Goal: Task Accomplishment & Management: Use online tool/utility

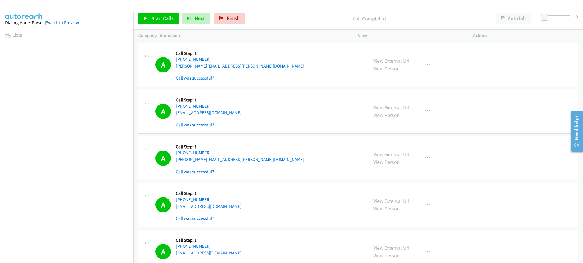
scroll to position [57, 0]
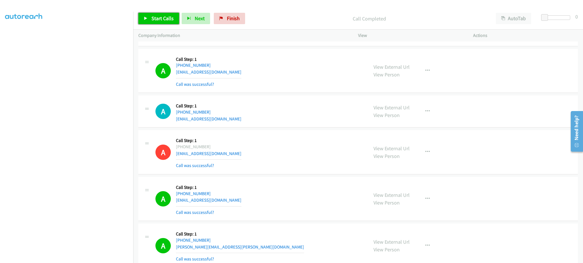
click at [160, 19] on span "Start Calls" at bounding box center [162, 18] width 22 height 7
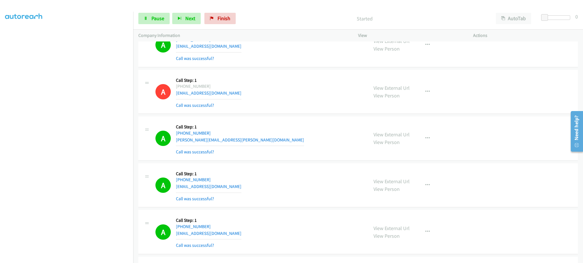
scroll to position [5050, 0]
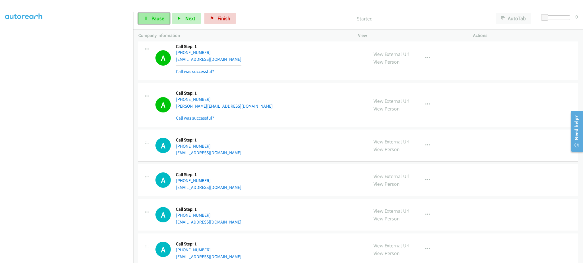
click at [148, 17] on link "Pause" at bounding box center [153, 18] width 31 height 11
click at [159, 18] on span "Start Calls" at bounding box center [162, 18] width 22 height 7
click at [159, 19] on span "Pause" at bounding box center [157, 18] width 13 height 7
click at [159, 19] on span "Start Calls" at bounding box center [162, 18] width 22 height 7
click at [156, 19] on span "Pause" at bounding box center [157, 18] width 13 height 7
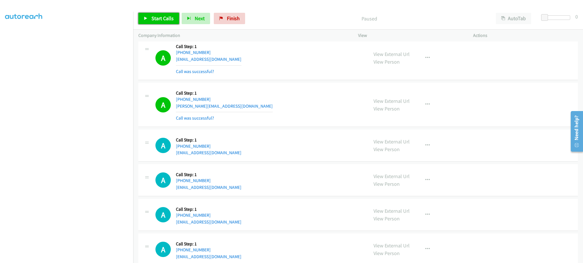
click at [156, 20] on span "Start Calls" at bounding box center [162, 18] width 22 height 7
click at [155, 20] on span "Pause" at bounding box center [157, 18] width 13 height 7
click at [160, 22] on link "Start Calls" at bounding box center [158, 18] width 41 height 11
click at [157, 21] on span "Pause" at bounding box center [157, 18] width 13 height 7
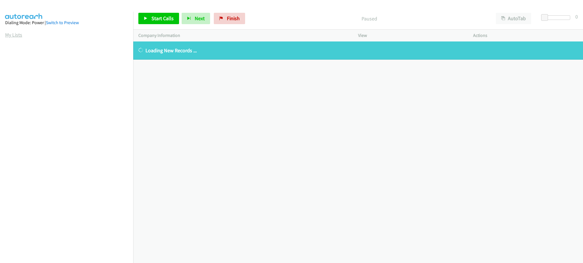
click at [16, 37] on link "My Lists" at bounding box center [13, 35] width 17 height 7
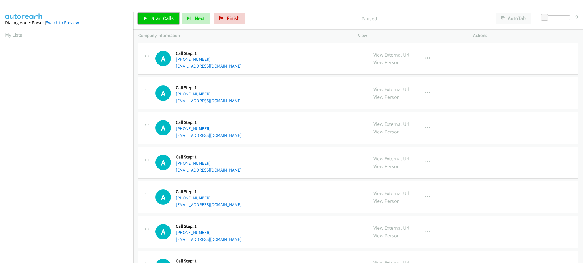
click at [170, 22] on link "Start Calls" at bounding box center [158, 18] width 41 height 11
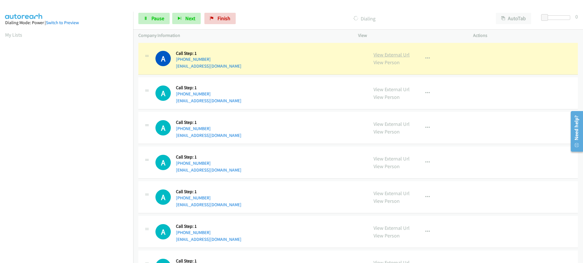
click at [394, 56] on link "View External Url" at bounding box center [391, 55] width 36 height 7
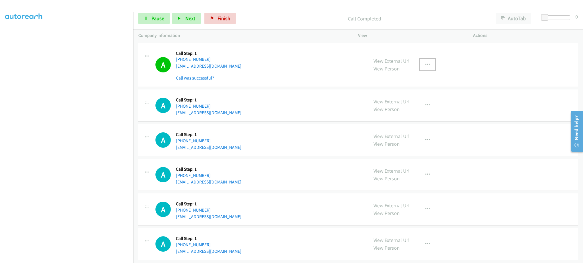
click at [425, 63] on icon "button" at bounding box center [427, 65] width 5 height 5
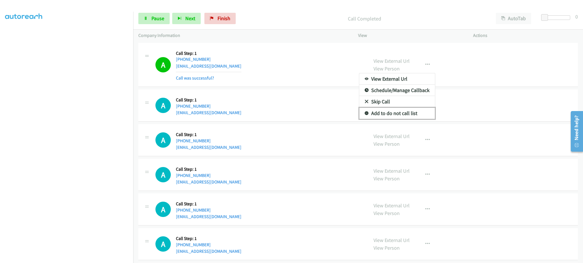
click at [424, 114] on link "Add to do not call list" at bounding box center [397, 113] width 76 height 11
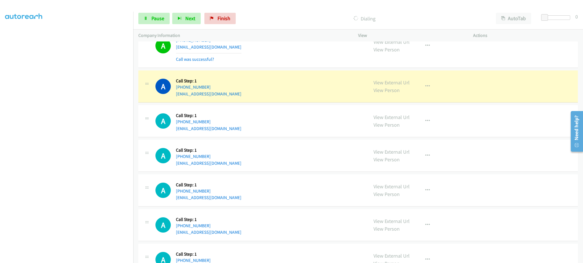
scroll to position [228, 0]
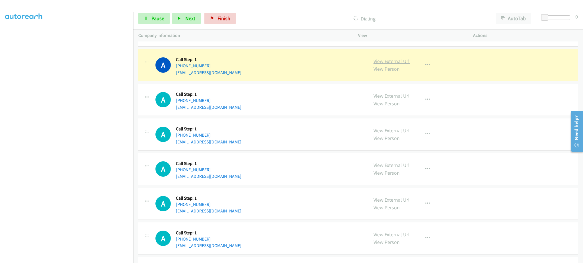
click at [395, 63] on link "View External Url" at bounding box center [391, 61] width 36 height 7
drag, startPoint x: 150, startPoint y: 19, endPoint x: 128, endPoint y: 2, distance: 28.4
click at [150, 19] on link "Pause" at bounding box center [153, 18] width 31 height 11
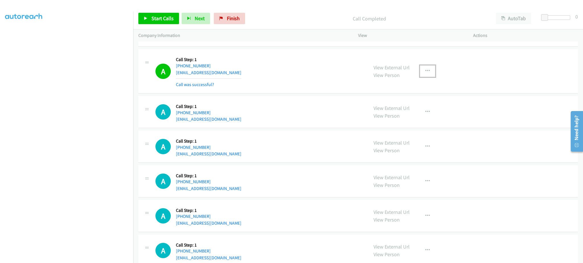
drag, startPoint x: 418, startPoint y: 71, endPoint x: 416, endPoint y: 77, distance: 5.6
click at [420, 71] on button "button" at bounding box center [427, 70] width 15 height 11
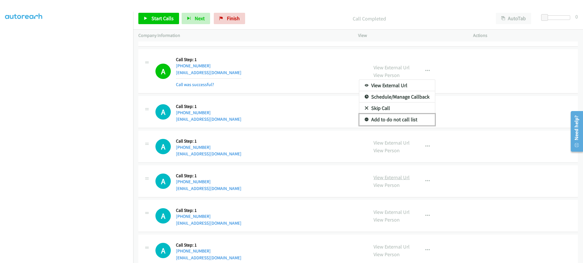
click at [411, 118] on link "Add to do not call list" at bounding box center [397, 119] width 76 height 11
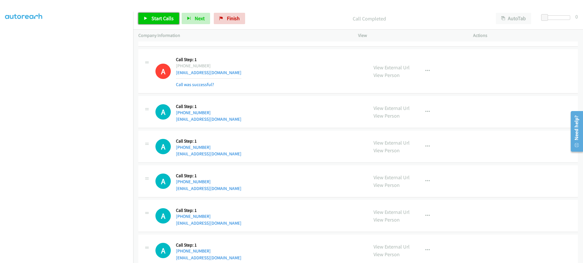
click at [168, 17] on span "Start Calls" at bounding box center [162, 18] width 22 height 7
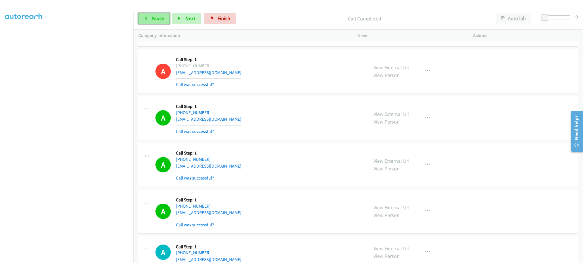
click at [152, 24] on link "Pause" at bounding box center [153, 18] width 31 height 11
click at [155, 17] on span "Start Calls" at bounding box center [162, 18] width 22 height 7
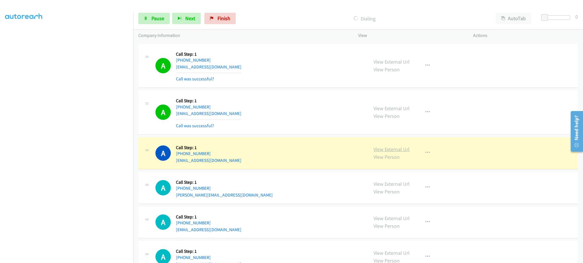
click at [395, 150] on link "View External Url" at bounding box center [391, 149] width 36 height 7
click at [153, 17] on span "Pause" at bounding box center [157, 18] width 13 height 7
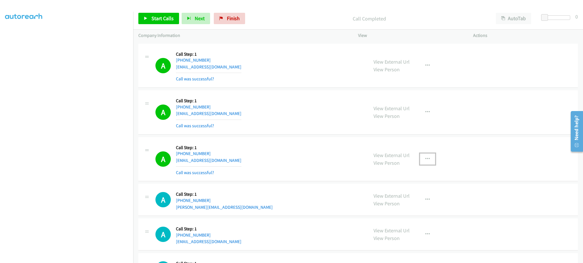
click at [429, 155] on button "button" at bounding box center [427, 159] width 15 height 11
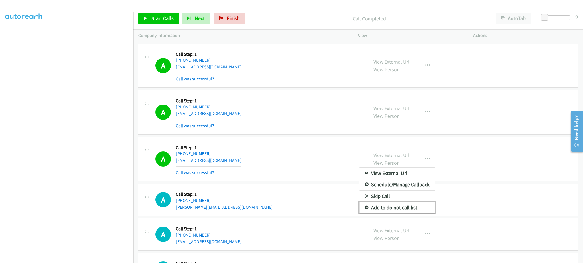
click at [409, 205] on link "Add to do not call list" at bounding box center [397, 207] width 76 height 11
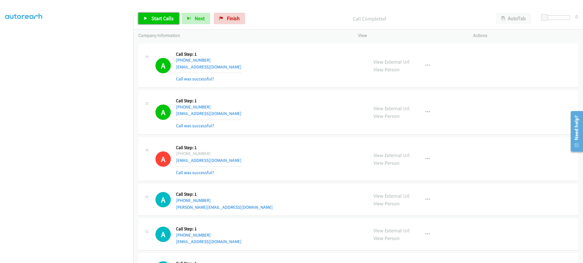
click at [167, 24] on link "Start Calls" at bounding box center [158, 18] width 41 height 11
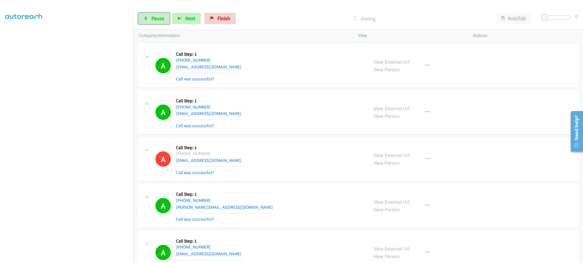
click at [157, 15] on span "Pause" at bounding box center [157, 18] width 13 height 7
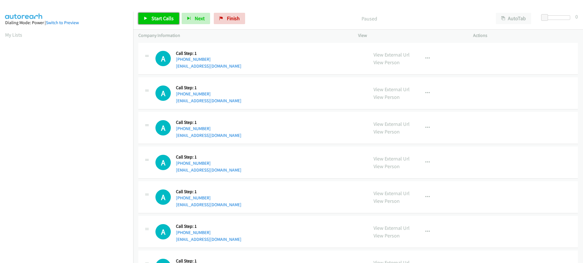
click at [158, 17] on span "Start Calls" at bounding box center [162, 18] width 22 height 7
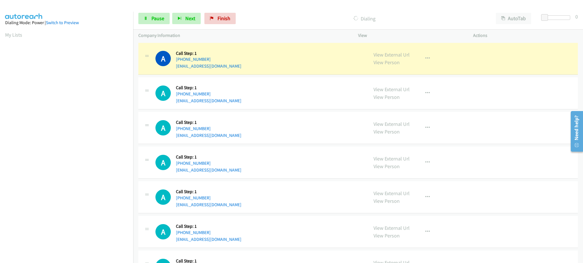
scroll to position [57, 0]
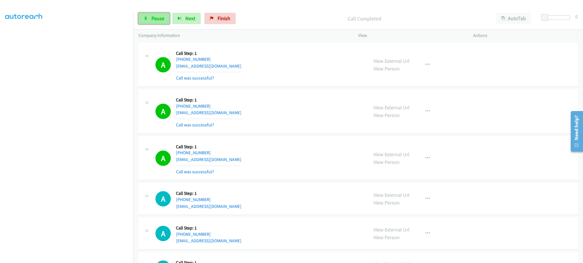
click at [152, 18] on span "Pause" at bounding box center [157, 18] width 13 height 7
click at [158, 18] on span "Start Calls" at bounding box center [162, 18] width 22 height 7
click at [153, 22] on link "Pause" at bounding box center [153, 18] width 31 height 11
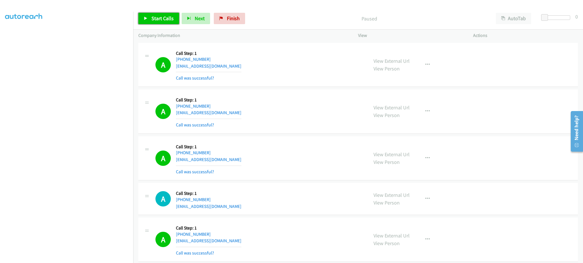
click at [161, 20] on span "Start Calls" at bounding box center [162, 18] width 22 height 7
click at [145, 18] on icon at bounding box center [146, 19] width 4 height 4
click at [159, 18] on span "Start Calls" at bounding box center [162, 18] width 22 height 7
click at [102, 258] on section at bounding box center [66, 128] width 123 height 272
click at [149, 20] on link "Pause" at bounding box center [153, 18] width 31 height 11
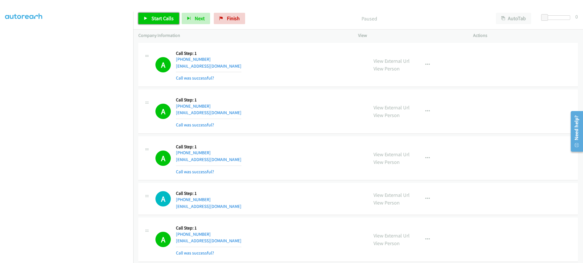
click at [155, 16] on span "Start Calls" at bounding box center [162, 18] width 22 height 7
click at [198, 18] on button "Next" at bounding box center [186, 18] width 28 height 11
click at [144, 16] on link "Pause" at bounding box center [153, 18] width 31 height 11
click at [158, 20] on span "Start Calls" at bounding box center [162, 18] width 22 height 7
click at [157, 24] on link "Pause" at bounding box center [153, 18] width 31 height 11
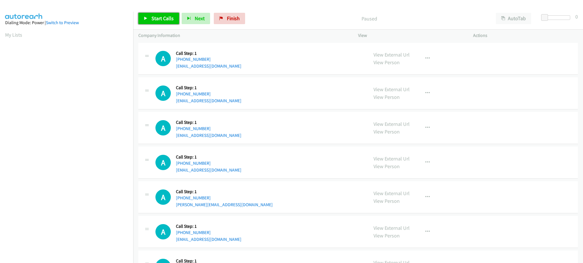
click at [164, 19] on span "Start Calls" at bounding box center [162, 18] width 22 height 7
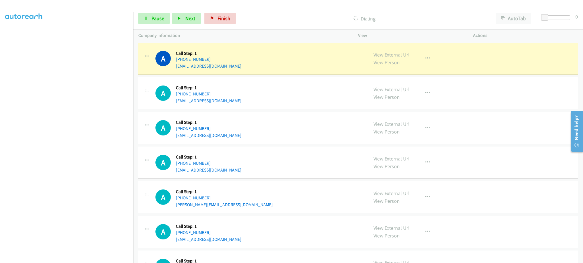
scroll to position [57, 0]
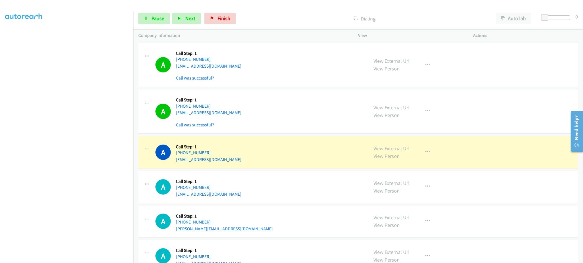
drag, startPoint x: 460, startPoint y: 112, endPoint x: 338, endPoint y: 153, distance: 129.1
click at [460, 112] on div "View External Url View Person View External Url Email Schedule/Manage Callback …" at bounding box center [428, 112] width 120 height 34
click at [158, 16] on span "Pause" at bounding box center [157, 18] width 13 height 7
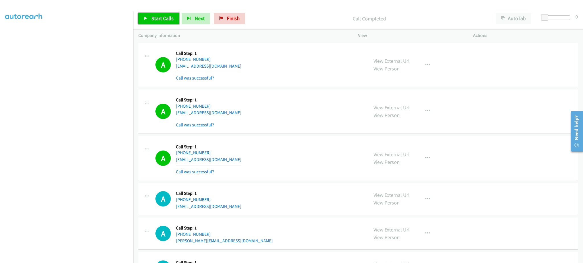
click at [167, 22] on link "Start Calls" at bounding box center [158, 18] width 41 height 11
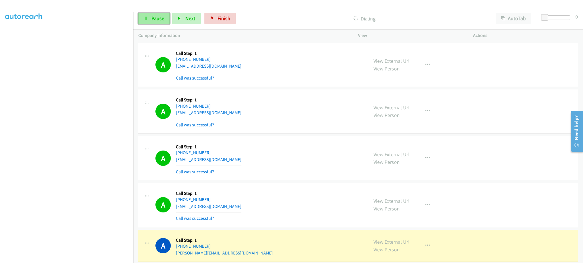
click at [157, 19] on span "Pause" at bounding box center [157, 18] width 13 height 7
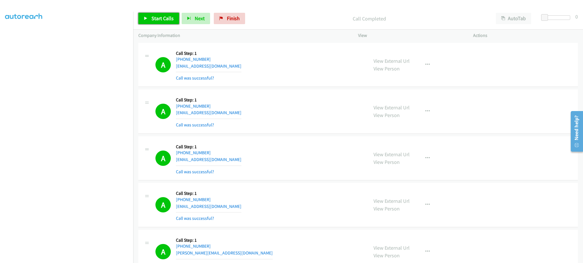
click at [153, 20] on span "Start Calls" at bounding box center [162, 18] width 22 height 7
click at [151, 19] on link "Pause" at bounding box center [153, 18] width 31 height 11
click at [157, 17] on span "Start Calls" at bounding box center [162, 18] width 22 height 7
click at [157, 17] on span "Pause" at bounding box center [157, 18] width 13 height 7
click at [163, 19] on span "Start Calls" at bounding box center [162, 18] width 22 height 7
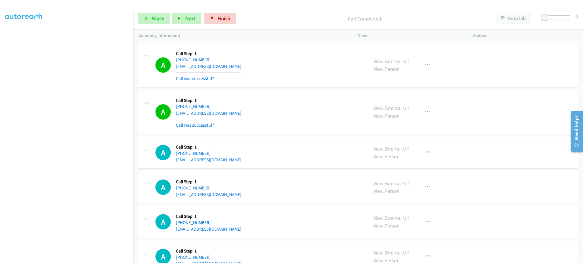
scroll to position [863, 0]
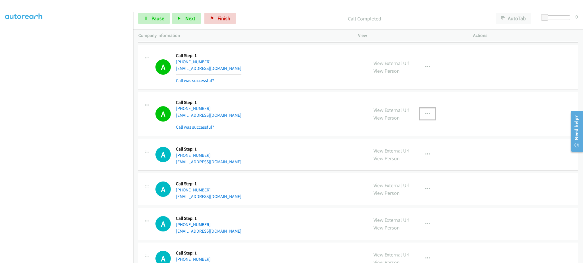
click at [425, 115] on icon "button" at bounding box center [427, 114] width 5 height 5
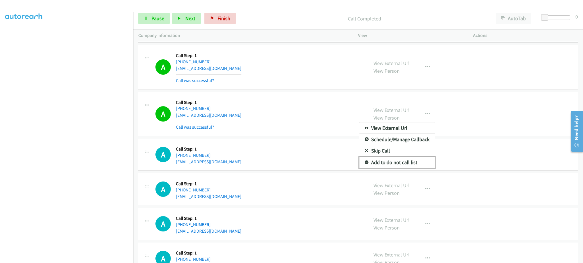
click at [404, 158] on link "Add to do not call list" at bounding box center [397, 162] width 76 height 11
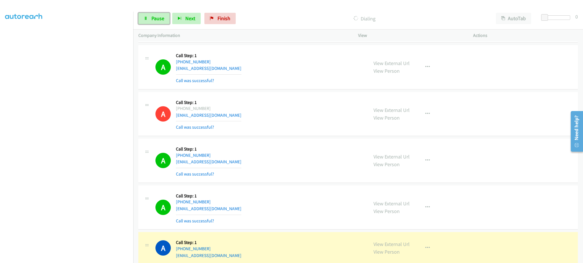
drag, startPoint x: 160, startPoint y: 13, endPoint x: 170, endPoint y: 3, distance: 13.9
click at [160, 13] on link "Pause" at bounding box center [153, 18] width 31 height 11
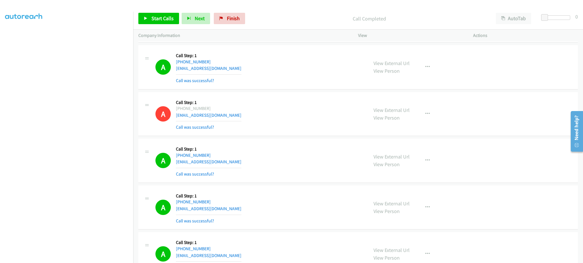
click at [161, 28] on div "Start Calls Pause Next Finish Call Completed AutoTab AutoTab 0" at bounding box center [358, 19] width 450 height 22
click at [156, 22] on link "Start Calls" at bounding box center [158, 18] width 41 height 11
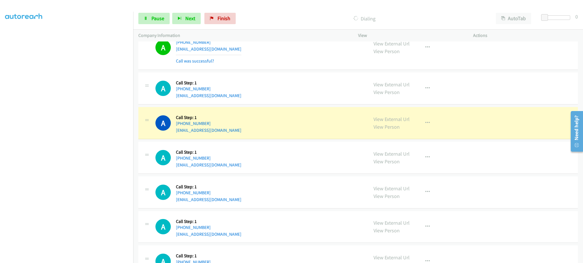
scroll to position [1091, 0]
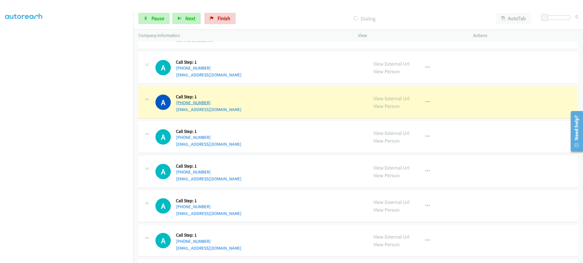
drag, startPoint x: 220, startPoint y: 101, endPoint x: 181, endPoint y: 104, distance: 39.7
click at [181, 104] on div "+1 214-469-4636" at bounding box center [208, 103] width 65 height 7
copy link "214-469-4636"
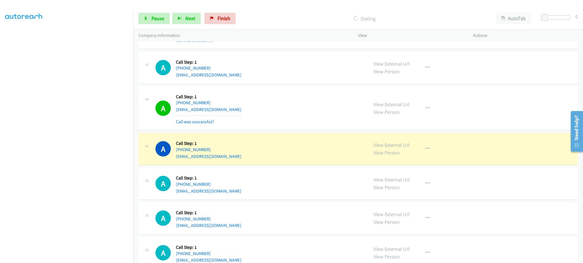
click at [427, 115] on div "View External Url View Person View External Url Email Schedule/Manage Callback …" at bounding box center [428, 109] width 120 height 34
click at [425, 108] on icon "button" at bounding box center [427, 108] width 5 height 5
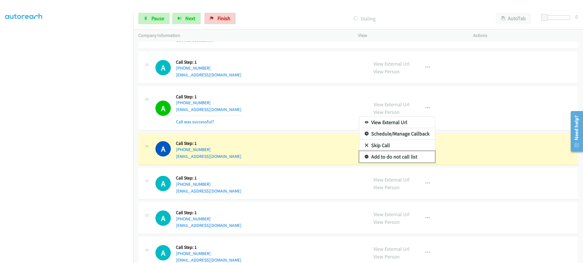
click at [403, 156] on link "Add to do not call list" at bounding box center [397, 156] width 76 height 11
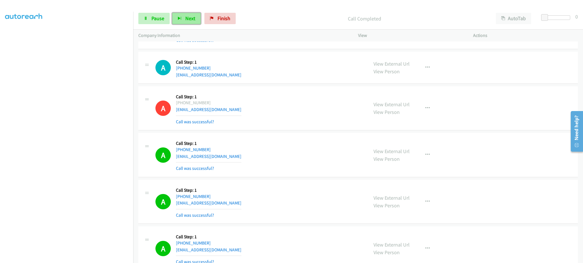
click at [182, 20] on button "Next" at bounding box center [186, 18] width 28 height 11
click at [152, 21] on span "Pause" at bounding box center [157, 18] width 13 height 7
click at [156, 19] on span "Start Calls" at bounding box center [162, 18] width 22 height 7
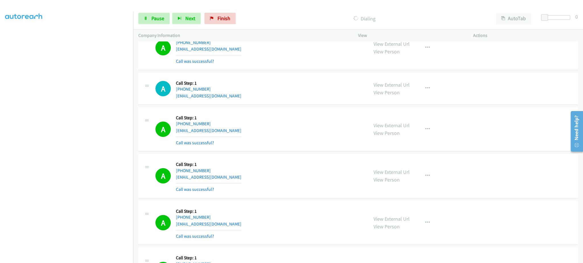
scroll to position [1657, 0]
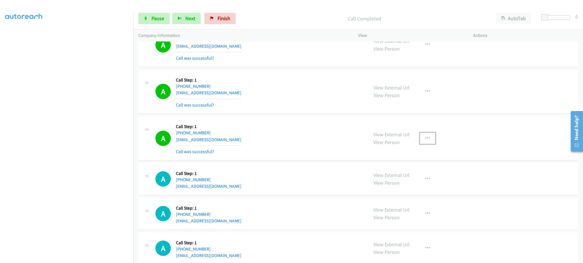
click at [429, 135] on button "button" at bounding box center [427, 138] width 15 height 11
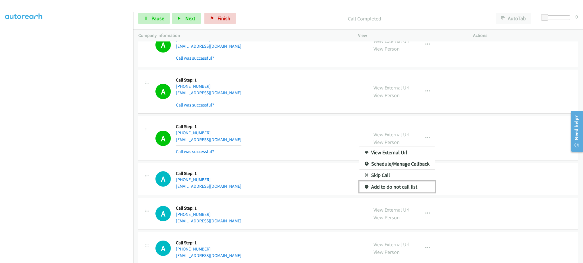
click at [415, 188] on link "Add to do not call list" at bounding box center [397, 187] width 76 height 11
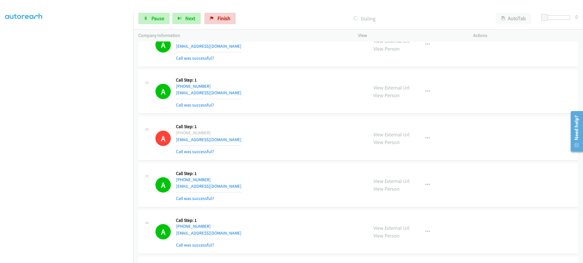
scroll to position [1885, 0]
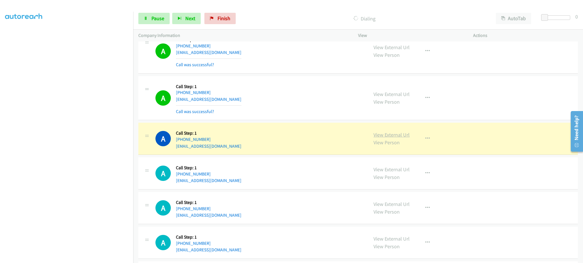
click at [400, 135] on link "View External Url" at bounding box center [391, 135] width 36 height 7
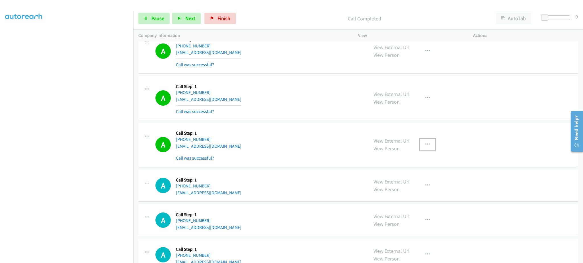
click at [421, 148] on button "button" at bounding box center [427, 144] width 15 height 11
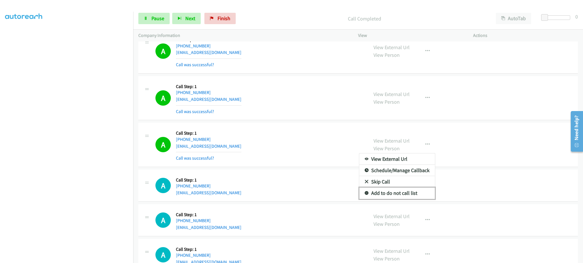
drag, startPoint x: 416, startPoint y: 198, endPoint x: 409, endPoint y: 194, distance: 8.1
click at [416, 198] on link "Add to do not call list" at bounding box center [397, 193] width 76 height 11
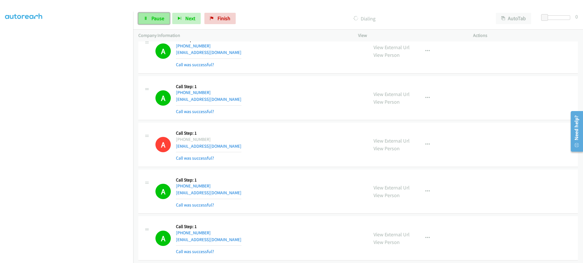
click at [160, 20] on span "Pause" at bounding box center [157, 18] width 13 height 7
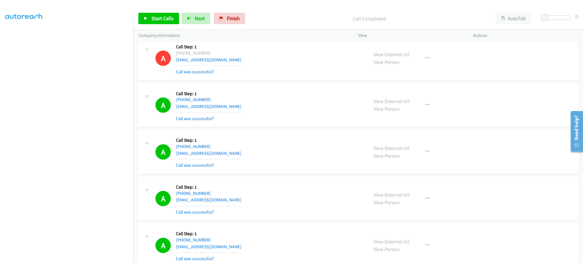
scroll to position [1999, 0]
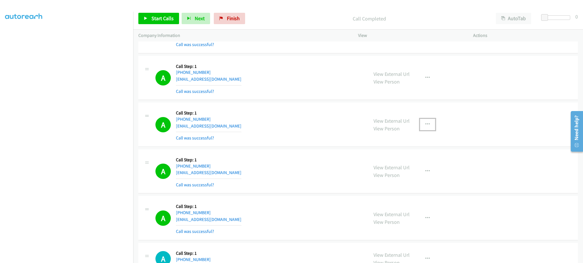
click at [425, 126] on icon "button" at bounding box center [427, 124] width 5 height 5
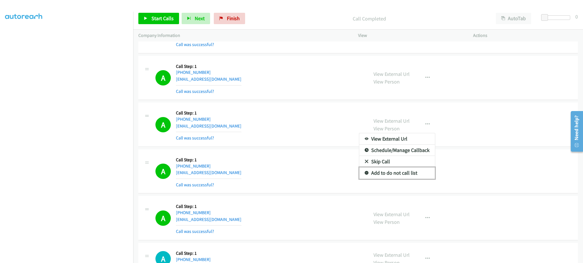
click at [396, 178] on link "Add to do not call list" at bounding box center [397, 173] width 76 height 11
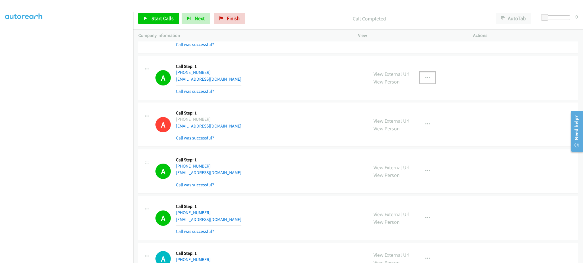
click at [429, 81] on button "button" at bounding box center [427, 77] width 15 height 11
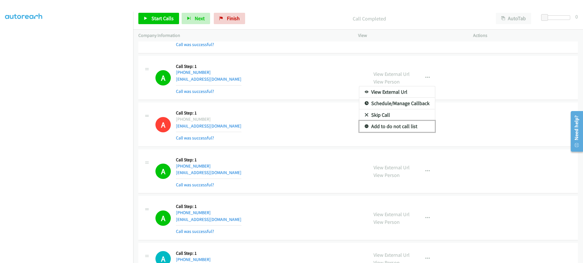
click at [420, 126] on link "Add to do not call list" at bounding box center [397, 126] width 76 height 11
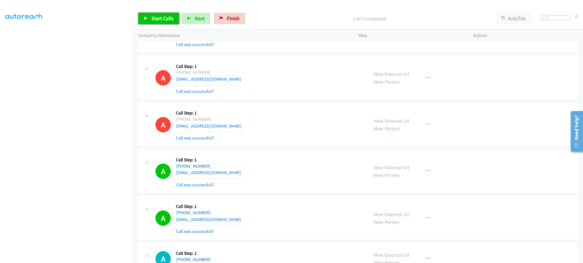
click at [152, 20] on span "Start Calls" at bounding box center [162, 18] width 22 height 7
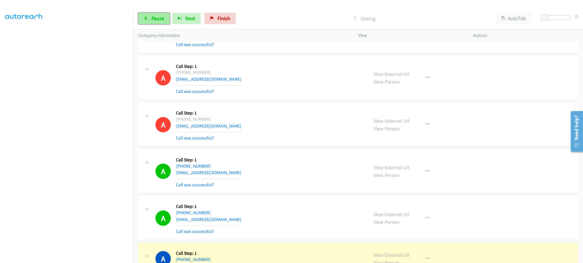
click at [158, 18] on span "Pause" at bounding box center [157, 18] width 13 height 7
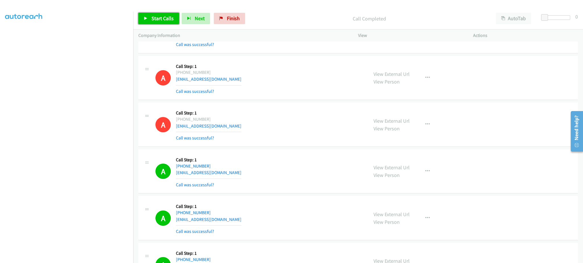
click at [145, 14] on link "Start Calls" at bounding box center [158, 18] width 41 height 11
click at [156, 19] on span "Pause" at bounding box center [157, 18] width 13 height 7
click at [163, 20] on span "Start Calls" at bounding box center [162, 18] width 22 height 7
click at [154, 21] on span "Pause" at bounding box center [157, 18] width 13 height 7
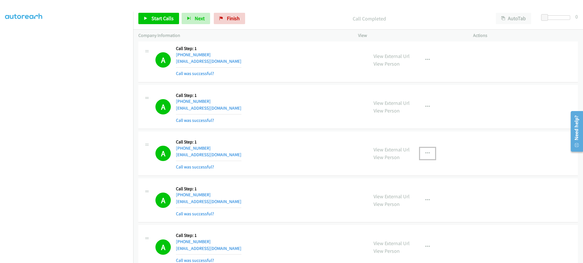
drag, startPoint x: 422, startPoint y: 155, endPoint x: 415, endPoint y: 178, distance: 24.0
click at [425, 155] on icon "button" at bounding box center [427, 153] width 5 height 5
click at [410, 204] on link "Add to do not call list" at bounding box center [397, 202] width 76 height 11
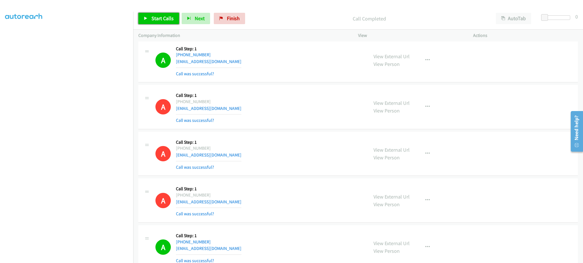
click at [166, 17] on span "Start Calls" at bounding box center [162, 18] width 22 height 7
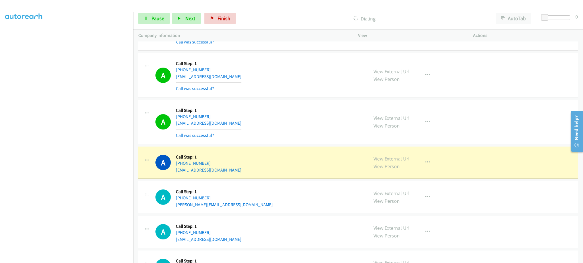
scroll to position [2378, 0]
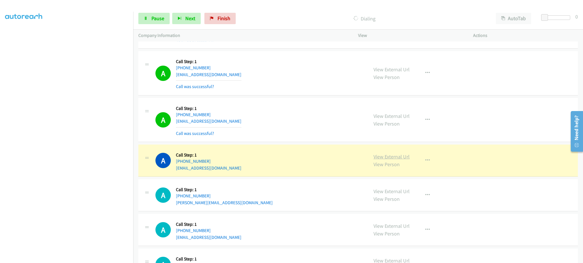
click at [394, 160] on link "View External Url" at bounding box center [391, 157] width 36 height 7
drag, startPoint x: 194, startPoint y: 166, endPoint x: 180, endPoint y: 165, distance: 14.0
click at [180, 165] on div "+1 828-551-2507" at bounding box center [208, 161] width 65 height 7
copy link "828-551-2507"
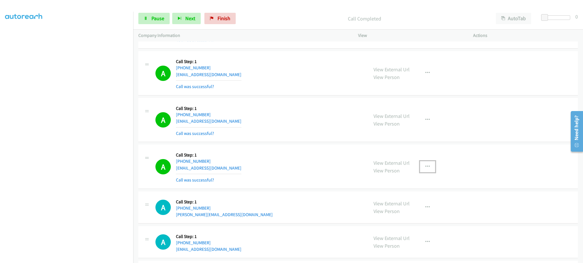
click at [425, 171] on button "button" at bounding box center [427, 166] width 15 height 11
click at [415, 217] on link "Add to do not call list" at bounding box center [397, 215] width 76 height 11
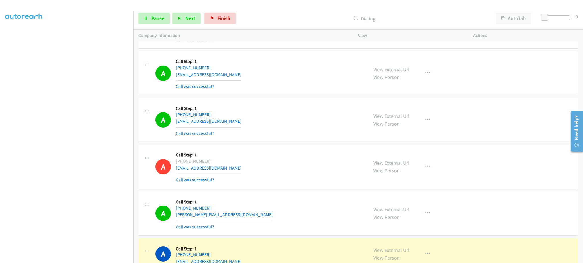
scroll to position [2492, 0]
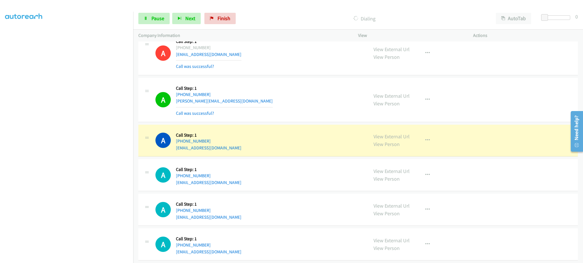
click at [85, 259] on section at bounding box center [66, 128] width 123 height 272
click at [425, 143] on icon "button" at bounding box center [427, 140] width 5 height 5
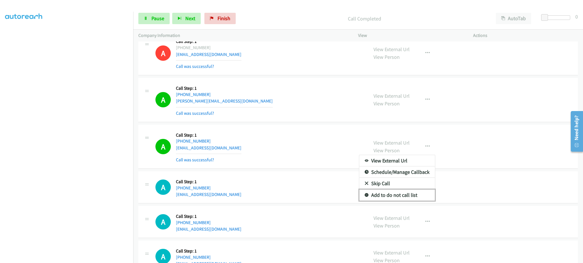
click at [403, 194] on link "Add to do not call list" at bounding box center [397, 195] width 76 height 11
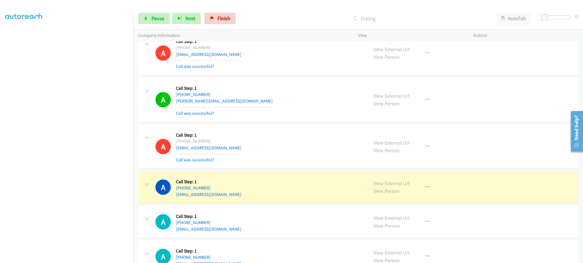
scroll to position [2606, 0]
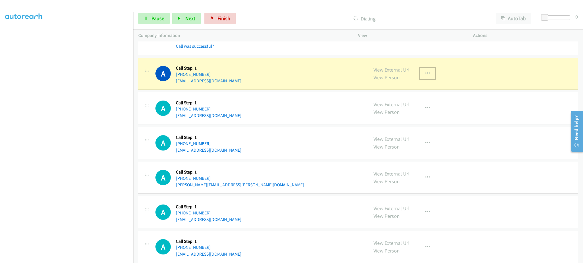
click at [427, 79] on button "button" at bounding box center [427, 73] width 15 height 11
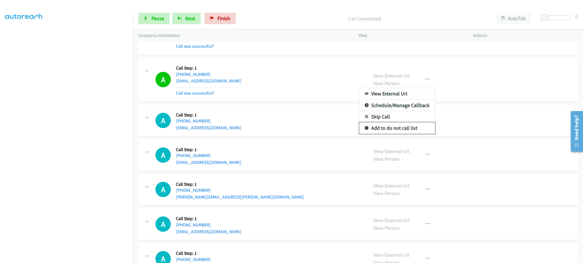
click at [408, 128] on link "Add to do not call list" at bounding box center [397, 128] width 76 height 11
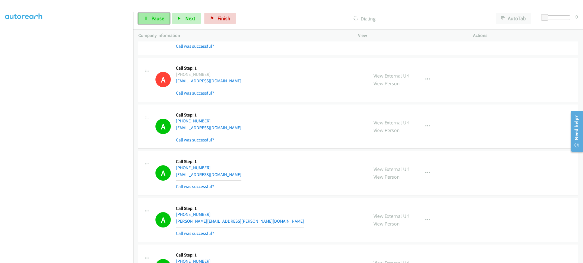
click at [146, 19] on icon at bounding box center [146, 19] width 4 height 4
click at [174, 24] on div "Start Calls Pause Next Finish Call Completed AutoTab AutoTab 0" at bounding box center [358, 19] width 450 height 22
click at [173, 23] on link "Start Calls" at bounding box center [158, 18] width 41 height 11
drag, startPoint x: 142, startPoint y: 38, endPoint x: 145, endPoint y: 32, distance: 6.8
click at [142, 38] on p "Company Information" at bounding box center [242, 35] width 209 height 7
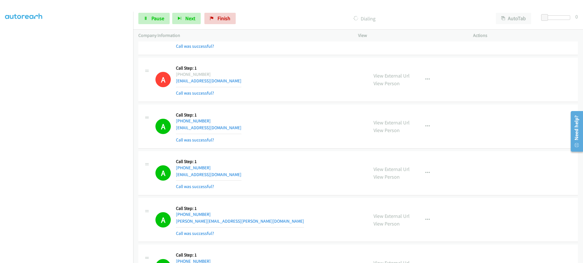
click at [151, 26] on div "Start Calls Pause Next Finish Dialing AutoTab AutoTab 0" at bounding box center [358, 19] width 450 height 22
click at [155, 22] on link "Pause" at bounding box center [153, 18] width 31 height 11
click at [156, 21] on span "Start Calls" at bounding box center [162, 18] width 22 height 7
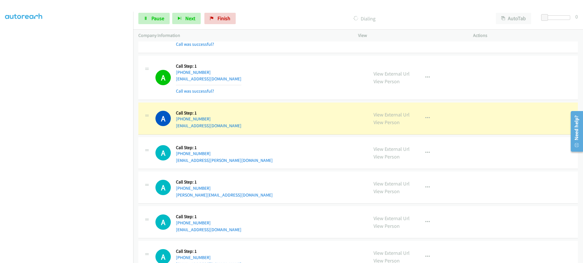
scroll to position [2947, 0]
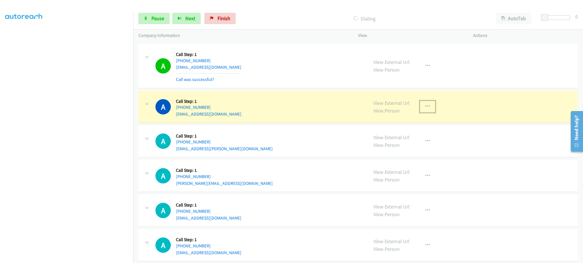
click at [427, 112] on button "button" at bounding box center [427, 106] width 15 height 11
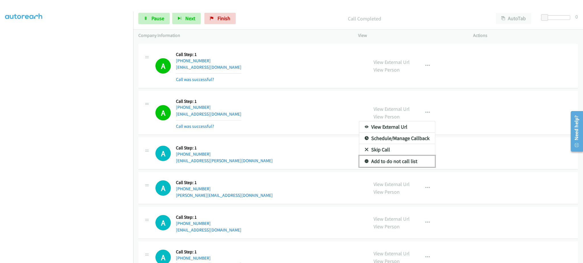
click at [408, 164] on link "Add to do not call list" at bounding box center [397, 161] width 76 height 11
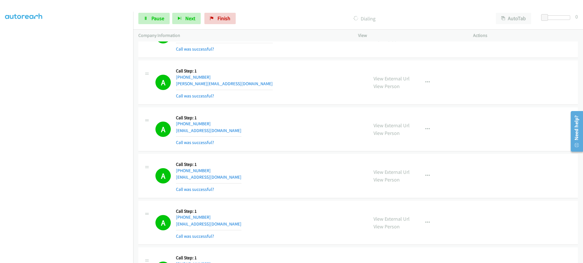
scroll to position [3323, 0]
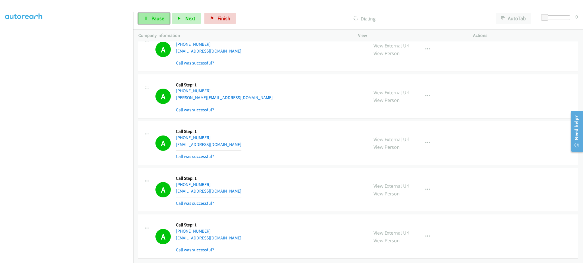
click at [147, 23] on link "Pause" at bounding box center [153, 18] width 31 height 11
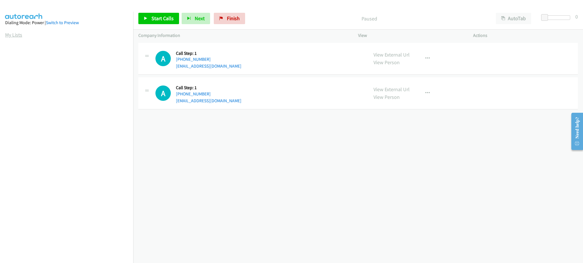
click at [12, 32] on link "My Lists" at bounding box center [13, 35] width 17 height 7
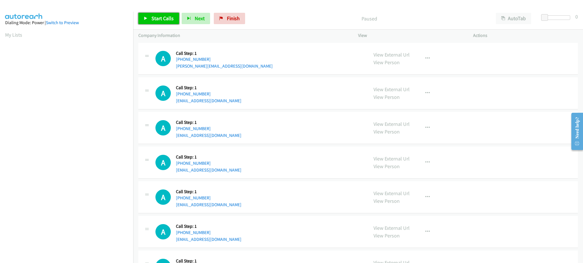
click at [158, 24] on link "Start Calls" at bounding box center [158, 18] width 41 height 11
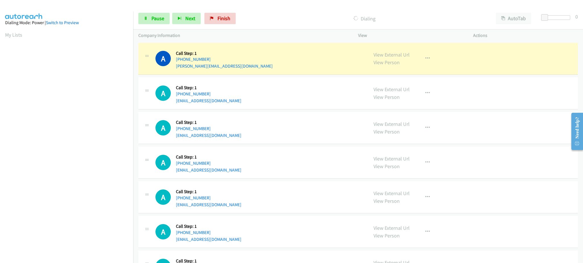
scroll to position [57, 0]
click at [164, 9] on div "Start Calls Pause Next Finish Dialing AutoTab AutoTab 0" at bounding box center [358, 19] width 450 height 22
click at [158, 15] on span "Pause" at bounding box center [157, 18] width 13 height 7
